Goal: Transaction & Acquisition: Obtain resource

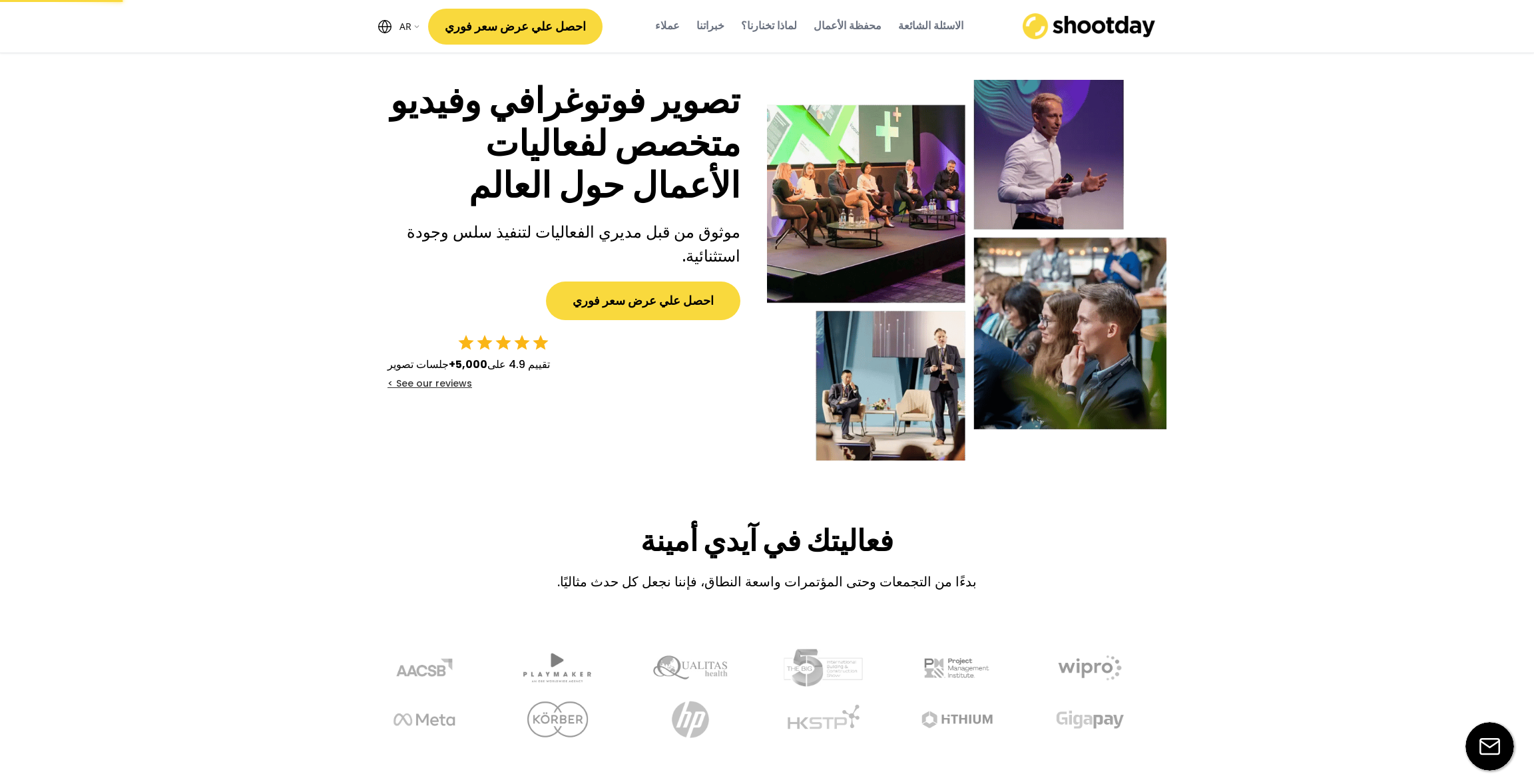
select select ""ar""
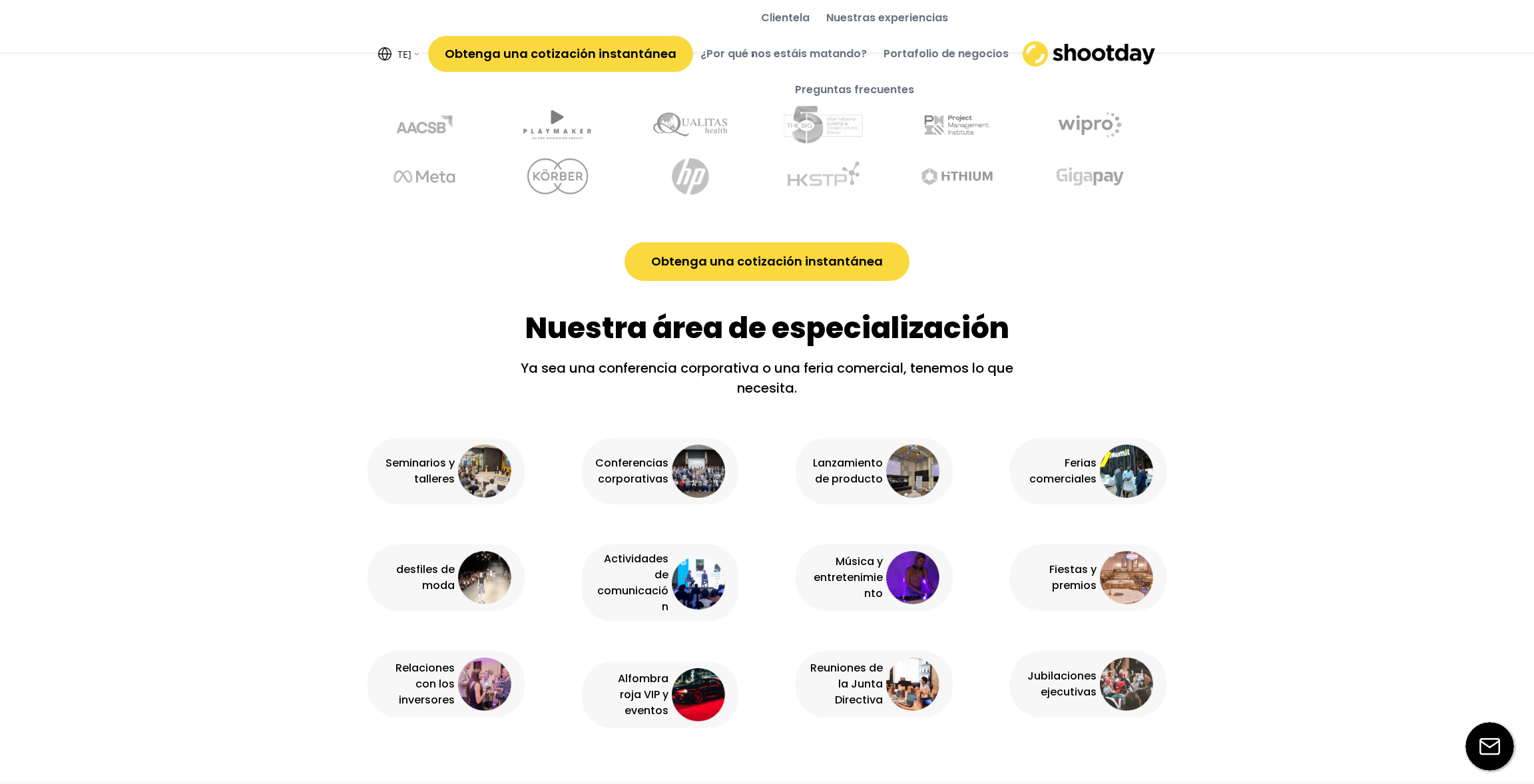
scroll to position [647, 0]
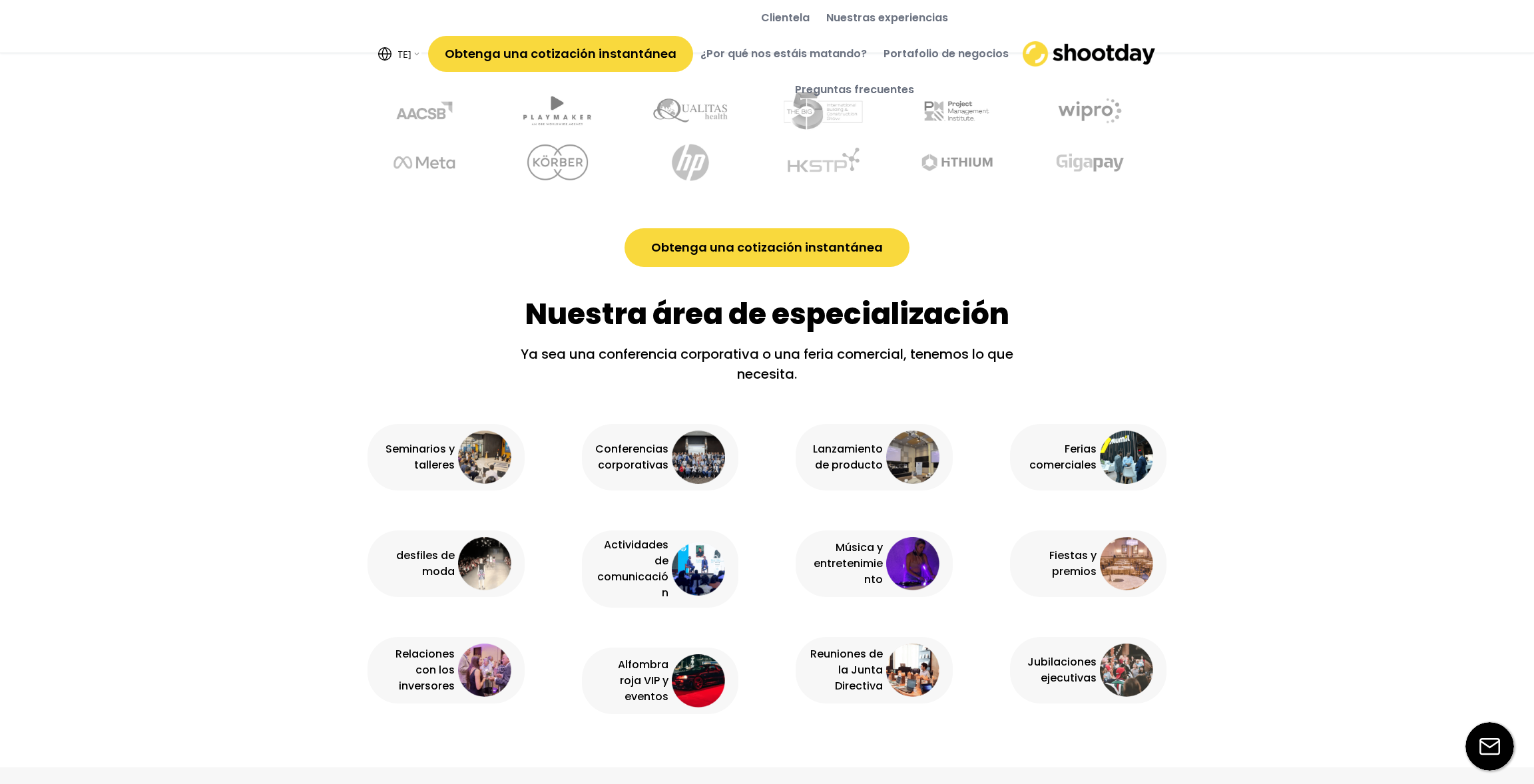
click at [1097, 455] on div "Ferias comerciales" at bounding box center [1089, 457] width 157 height 67
click at [1074, 459] on font "Ferias comerciales" at bounding box center [1063, 457] width 67 height 31
drag, startPoint x: 834, startPoint y: 479, endPoint x: 849, endPoint y: 489, distance: 18.0
click at [837, 481] on div "Lanzamiento de producto" at bounding box center [874, 457] width 157 height 67
click at [1085, 564] on font "Fiestas y premios" at bounding box center [1072, 563] width 50 height 31
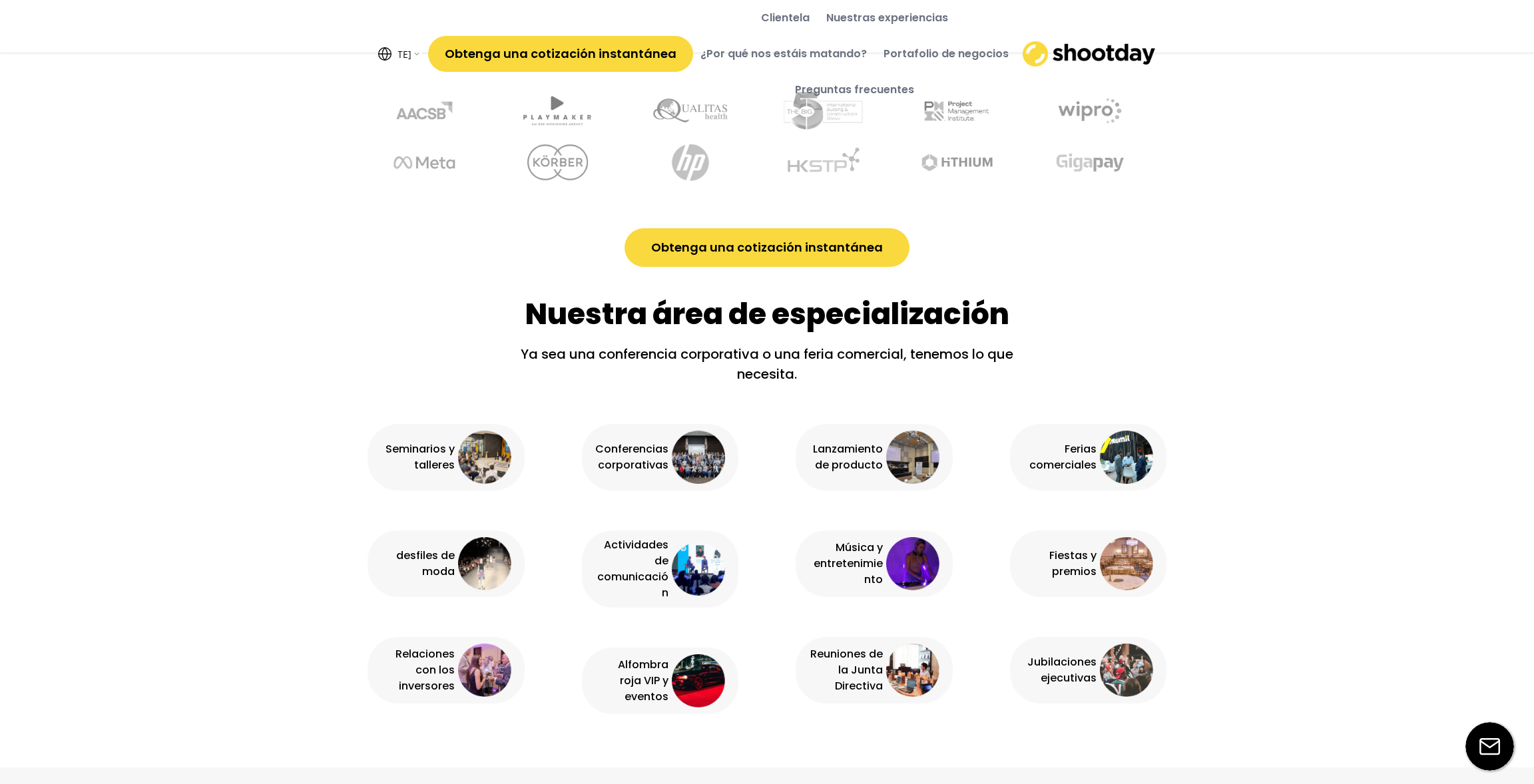
drag, startPoint x: 748, startPoint y: 543, endPoint x: 802, endPoint y: 559, distance: 56.3
click at [749, 543] on div "Ferias comerciales Lanzamiento de producto Conferencias corporativas Seminarios…" at bounding box center [767, 568] width 799 height 290
click at [861, 572] on div "Música y entretenimiento" at bounding box center [846, 564] width 74 height 48
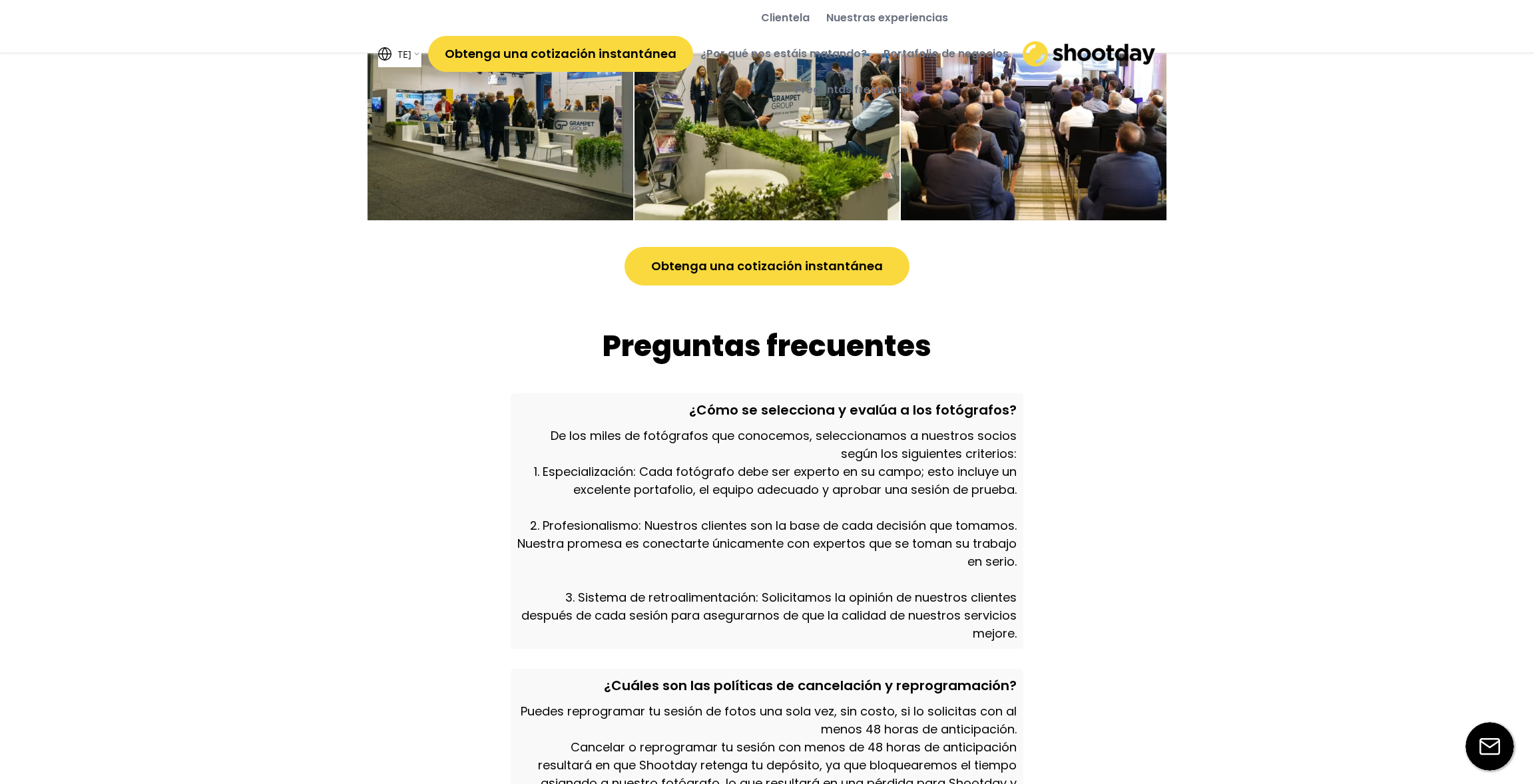
scroll to position [3736, 0]
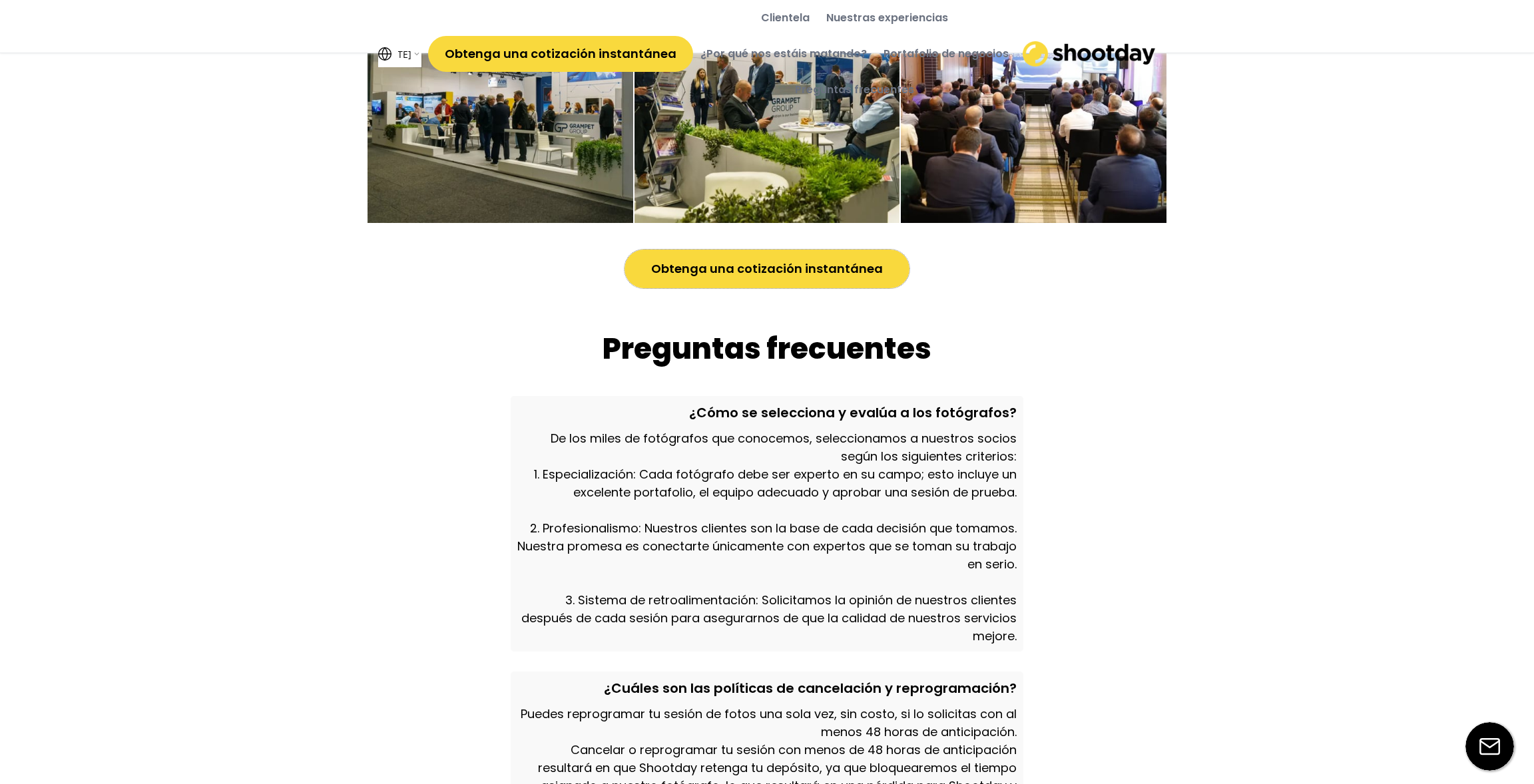
click at [833, 265] on font "Obtenga una cotización instantánea" at bounding box center [767, 268] width 232 height 17
